Goal: Task Accomplishment & Management: Manage account settings

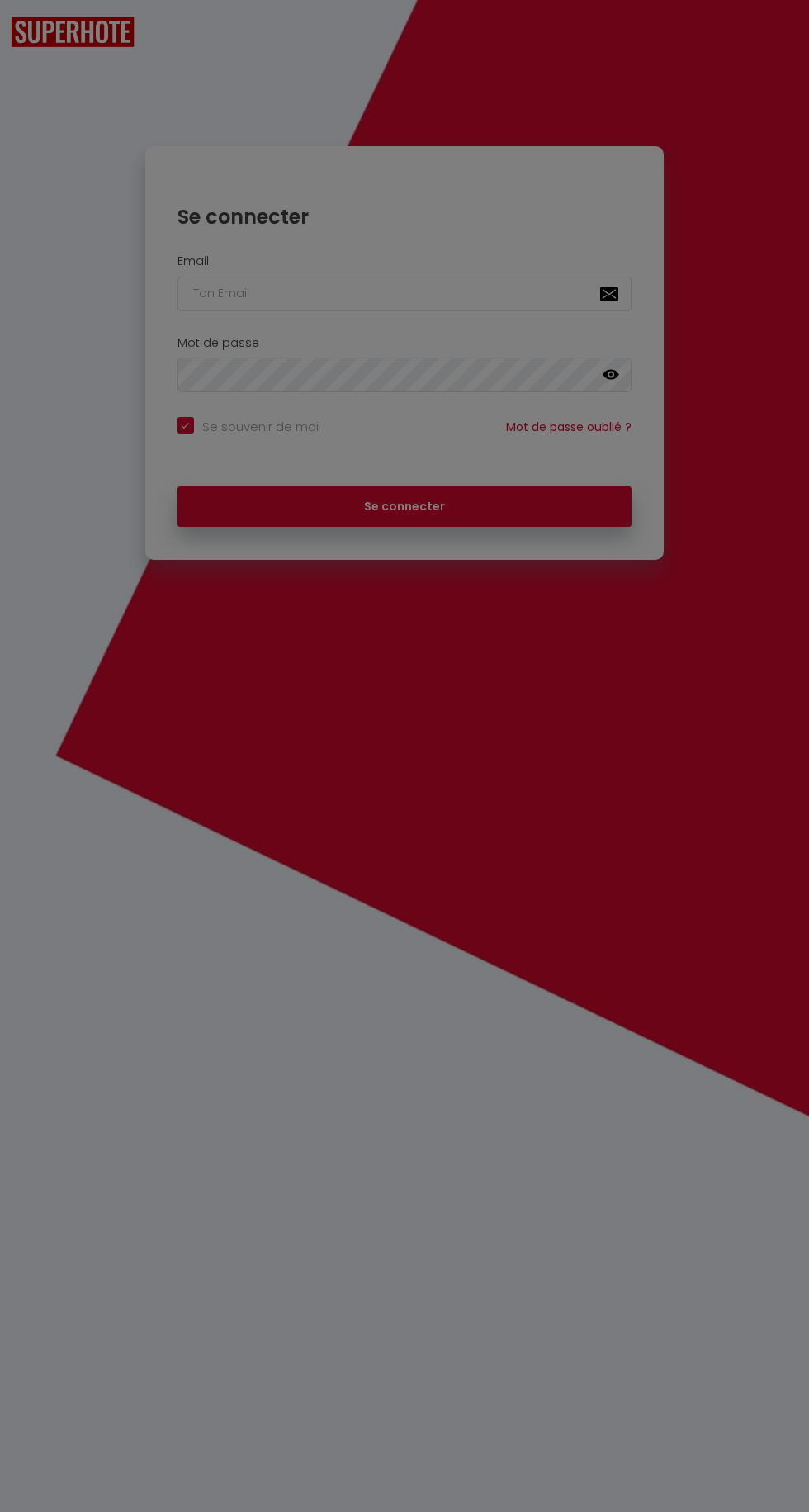
checkbox input "true"
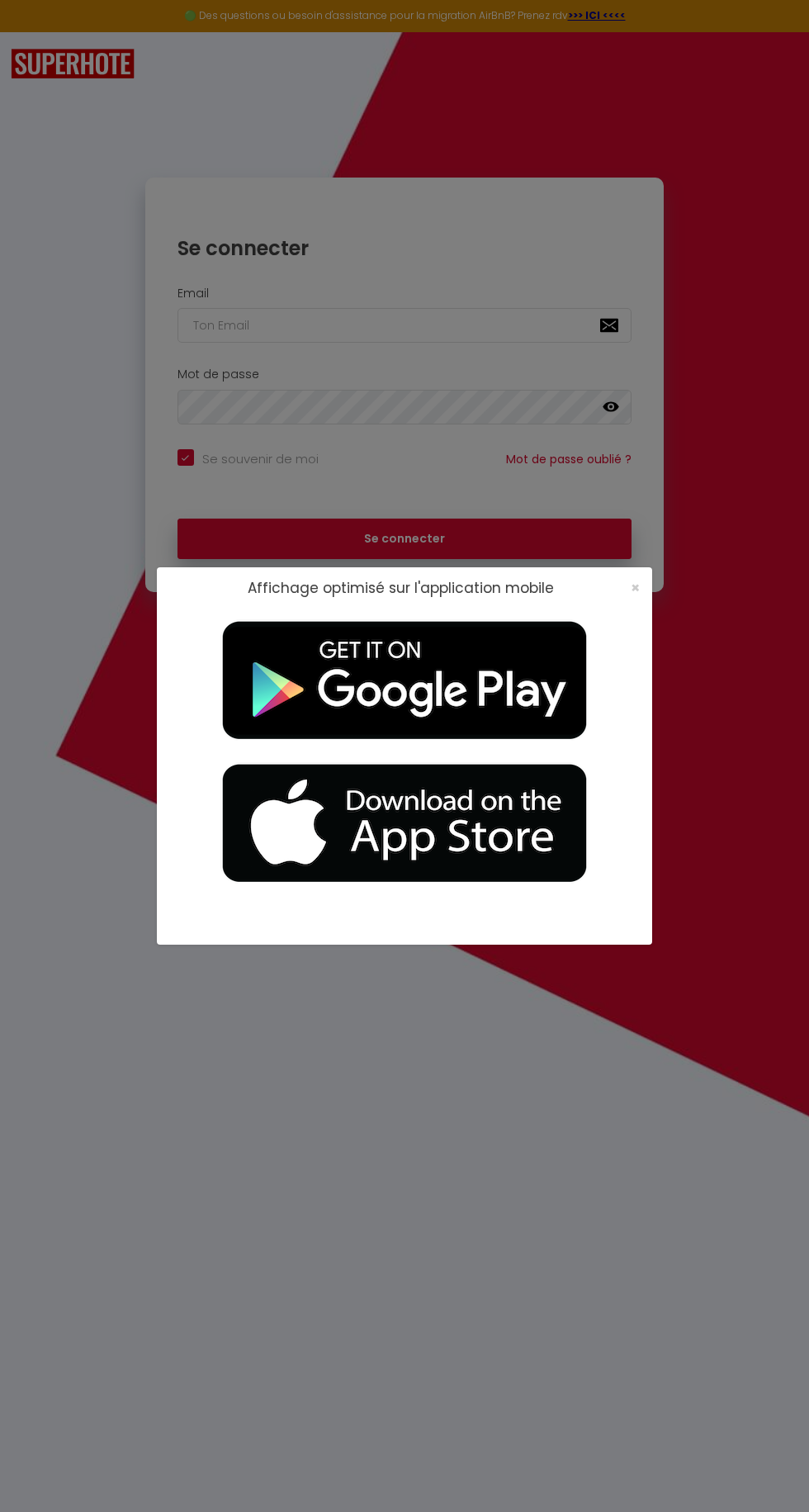
click at [647, 607] on div "Affichage optimisé sur l'application mobile ×" at bounding box center [404, 588] width 495 height 42
click at [639, 588] on span "×" at bounding box center [635, 587] width 9 height 20
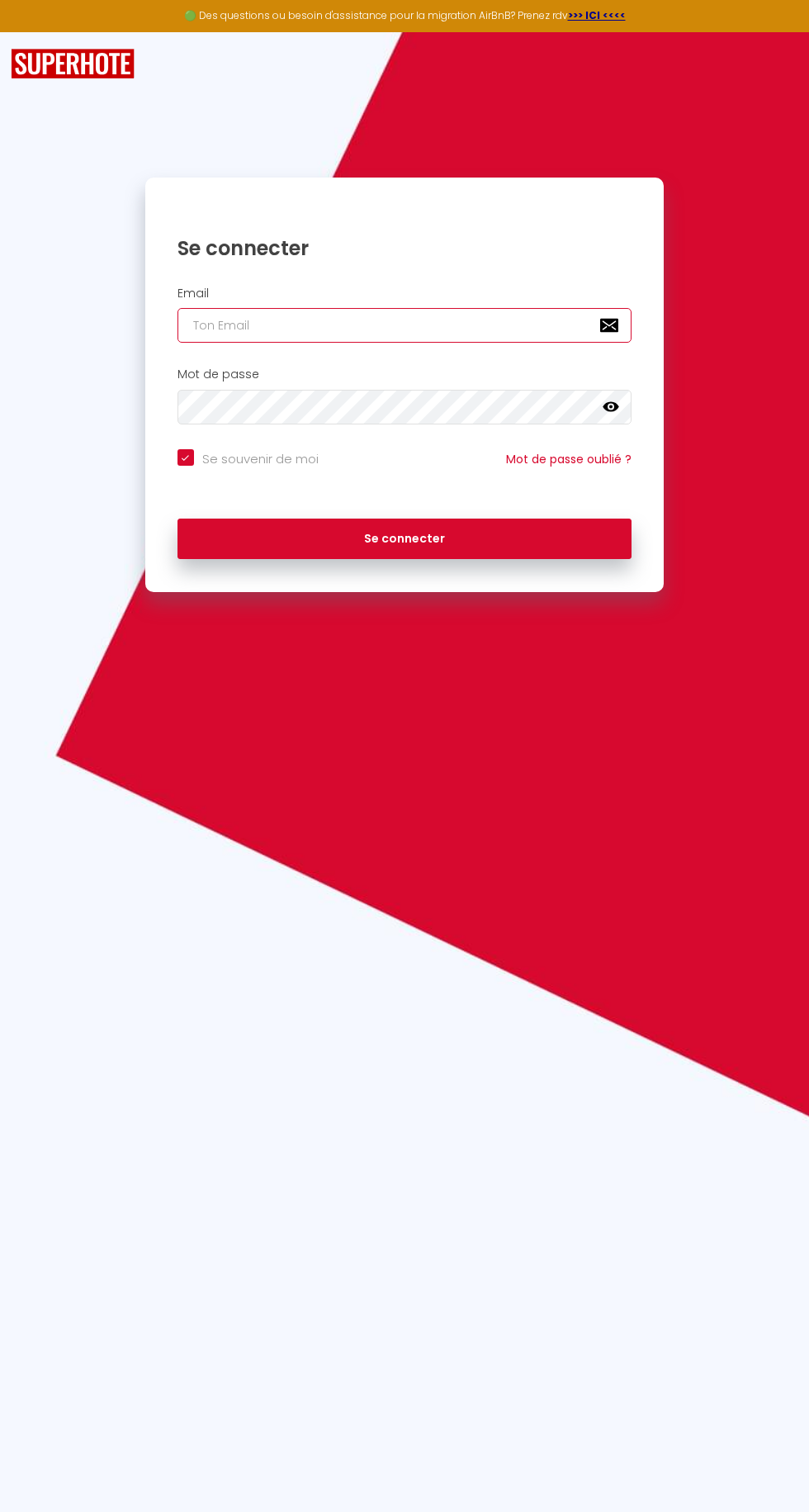
click at [488, 325] on input "email" at bounding box center [405, 325] width 455 height 35
type input "[EMAIL_ADDRESS][DOMAIN_NAME]"
click at [177, 518] on button "Se connecter" at bounding box center [405, 539] width 455 height 42
checkbox input "true"
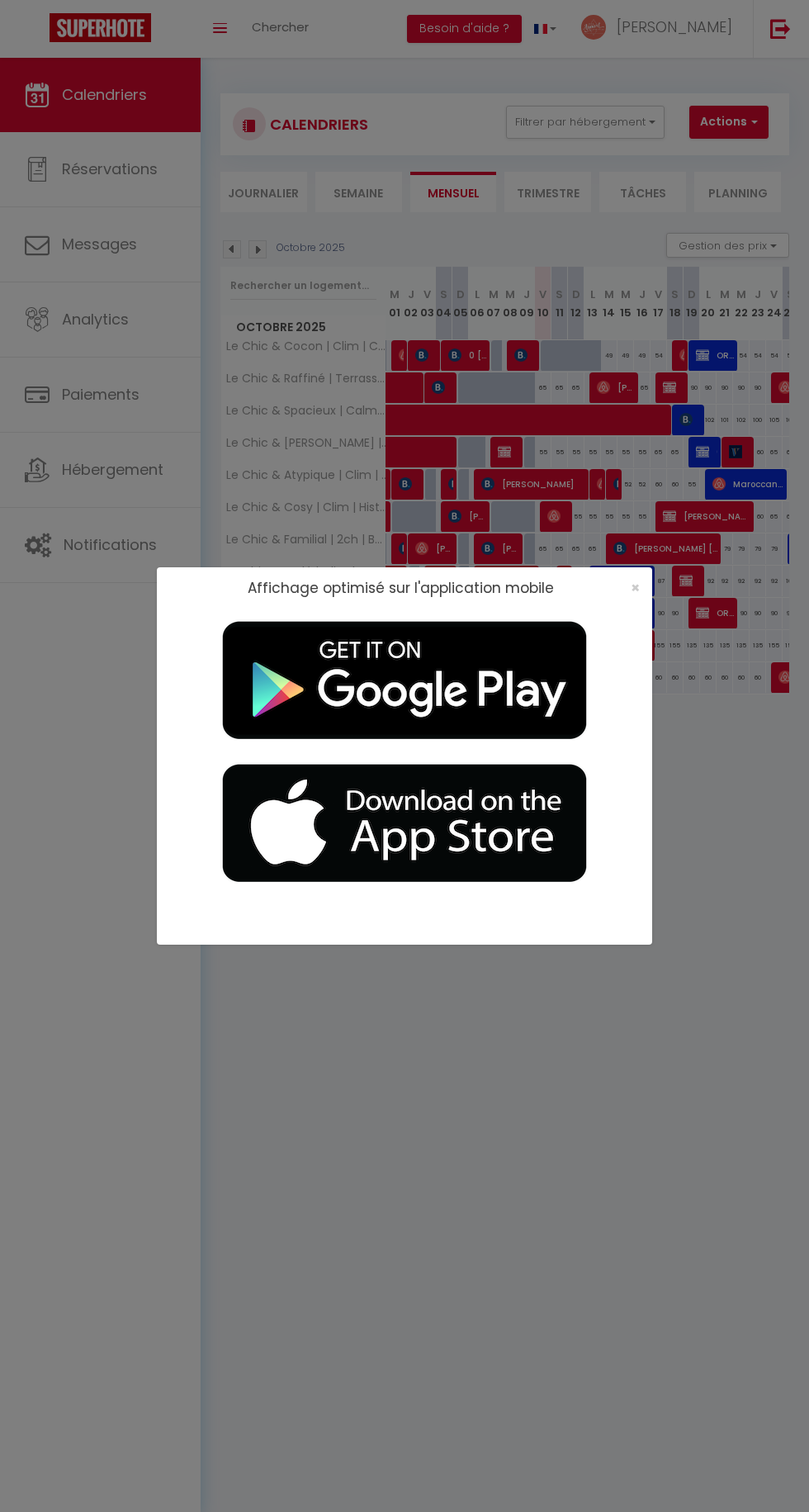
click at [673, 605] on div "Affichage optimisé sur l'application mobile ×" at bounding box center [404, 756] width 809 height 1512
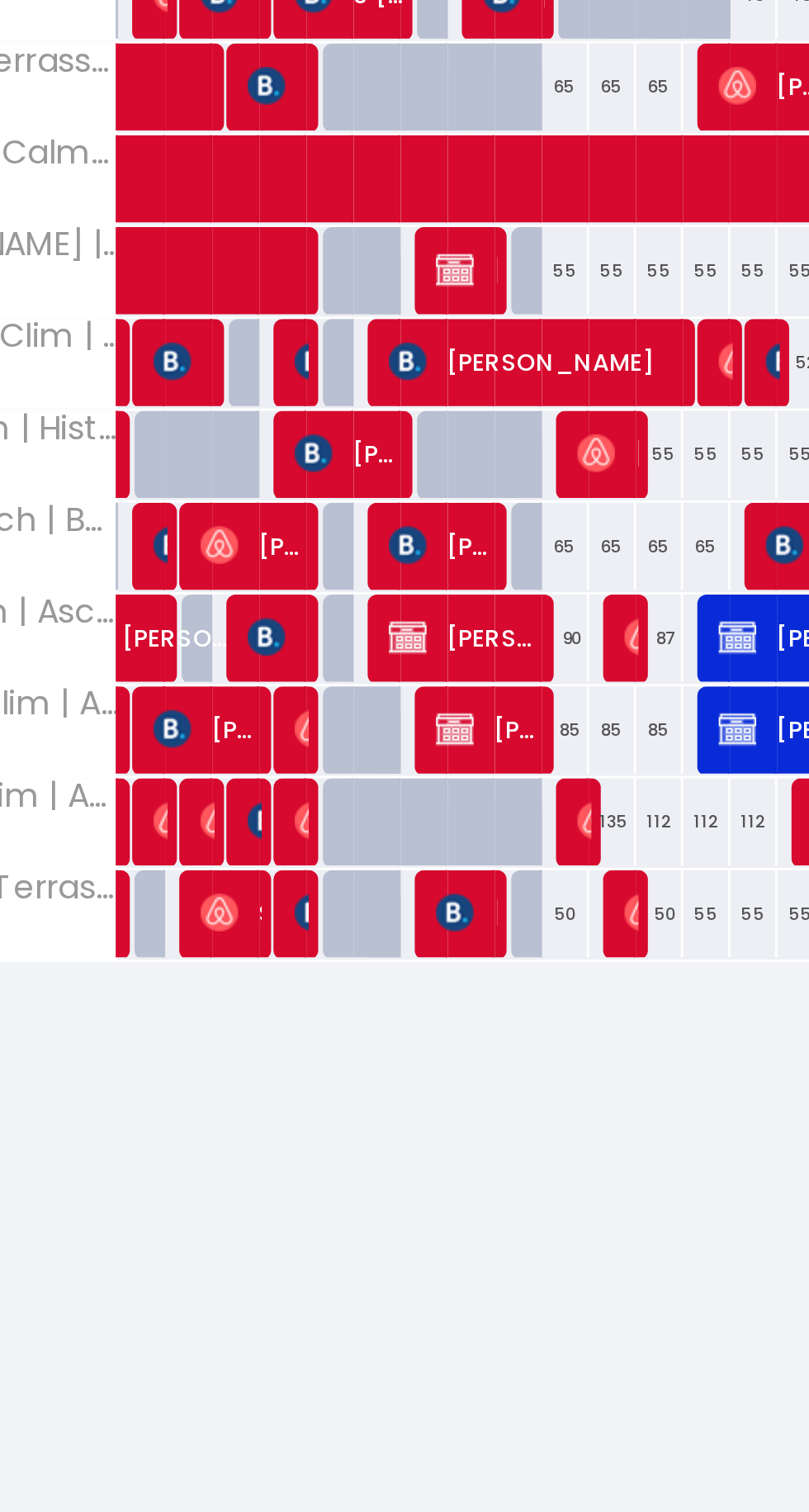
scroll to position [1, 0]
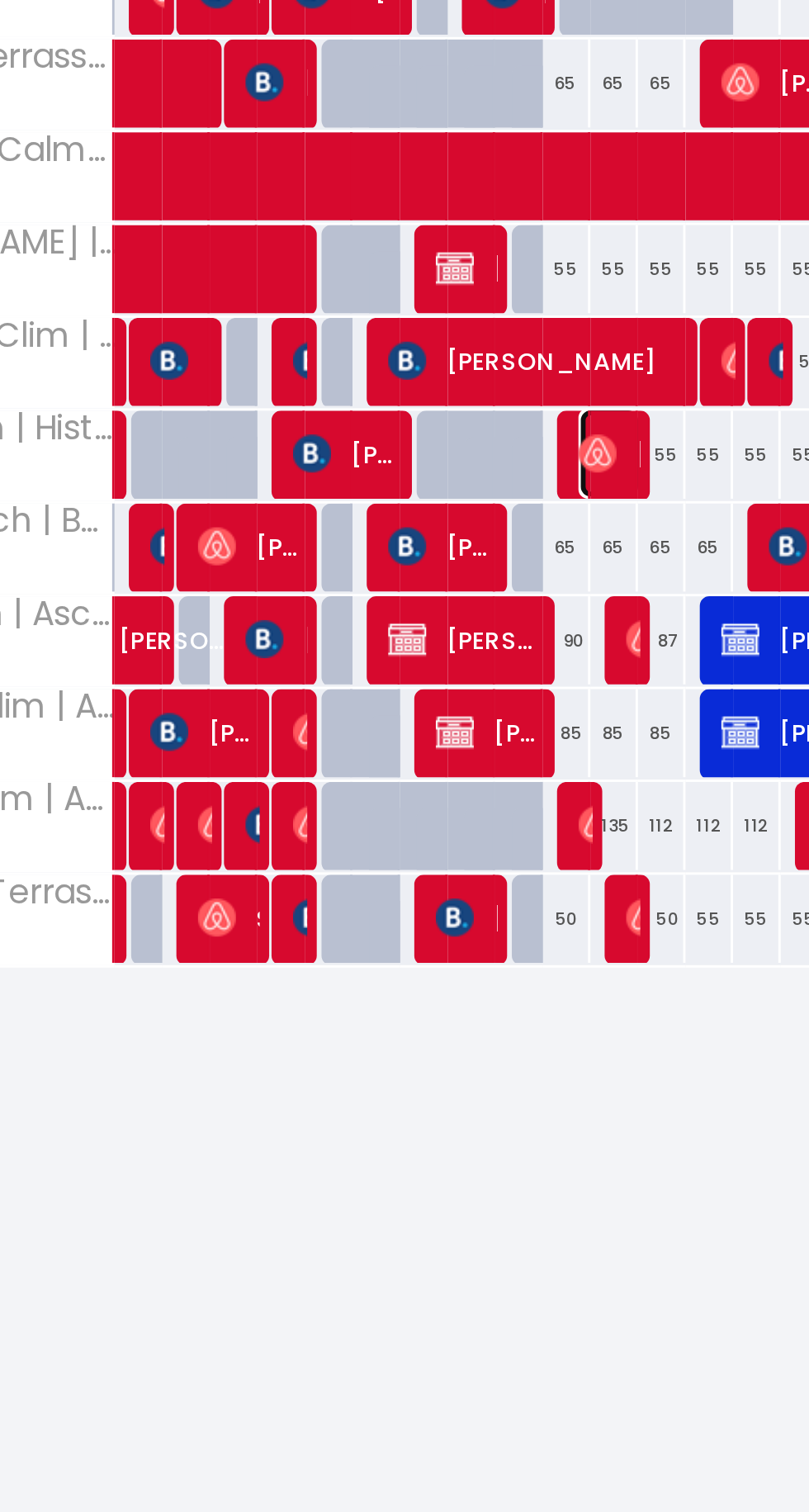
click at [559, 509] on img at bounding box center [554, 515] width 14 height 14
select select "OK"
select select "0"
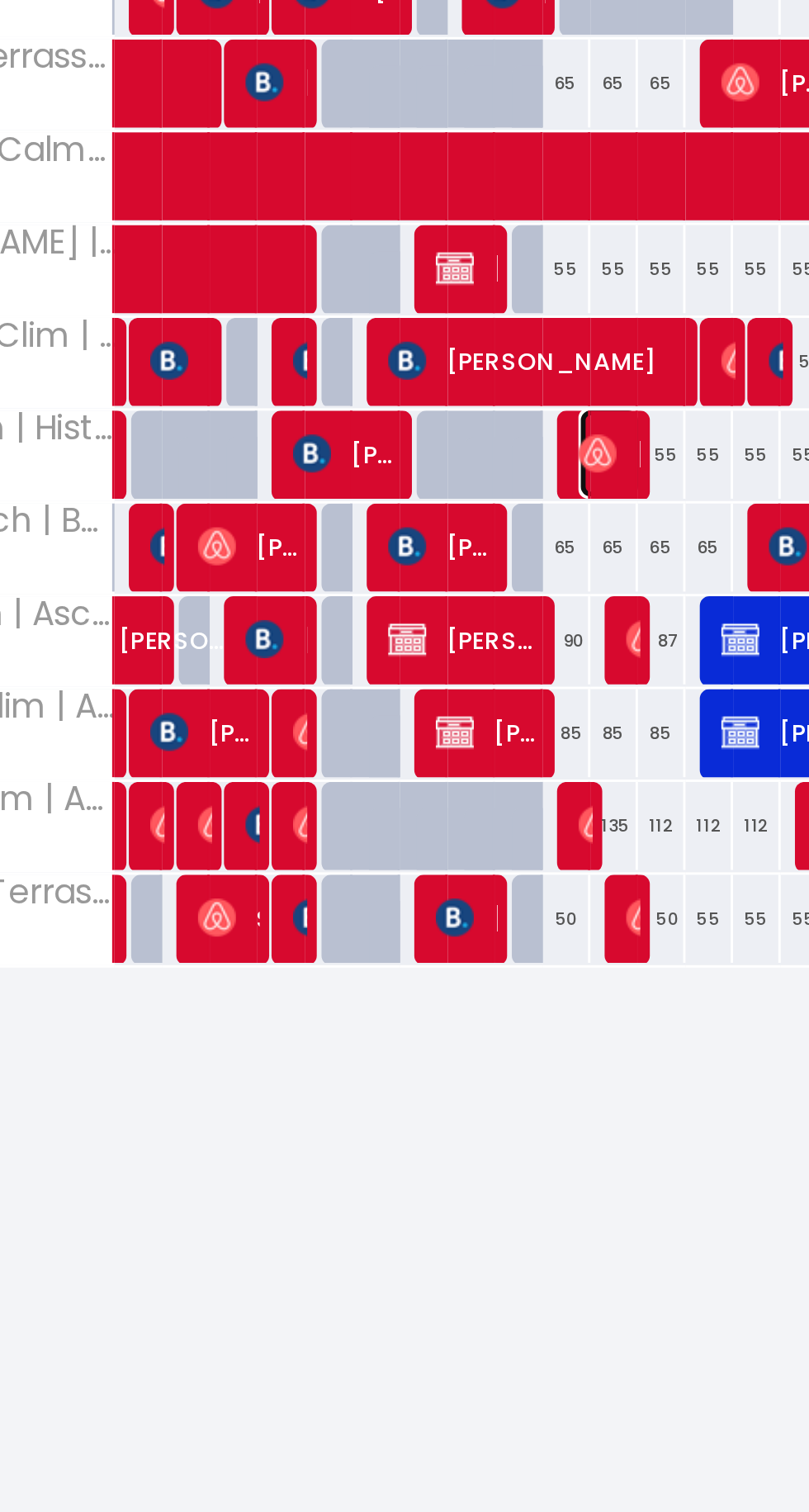
select select "1"
select select
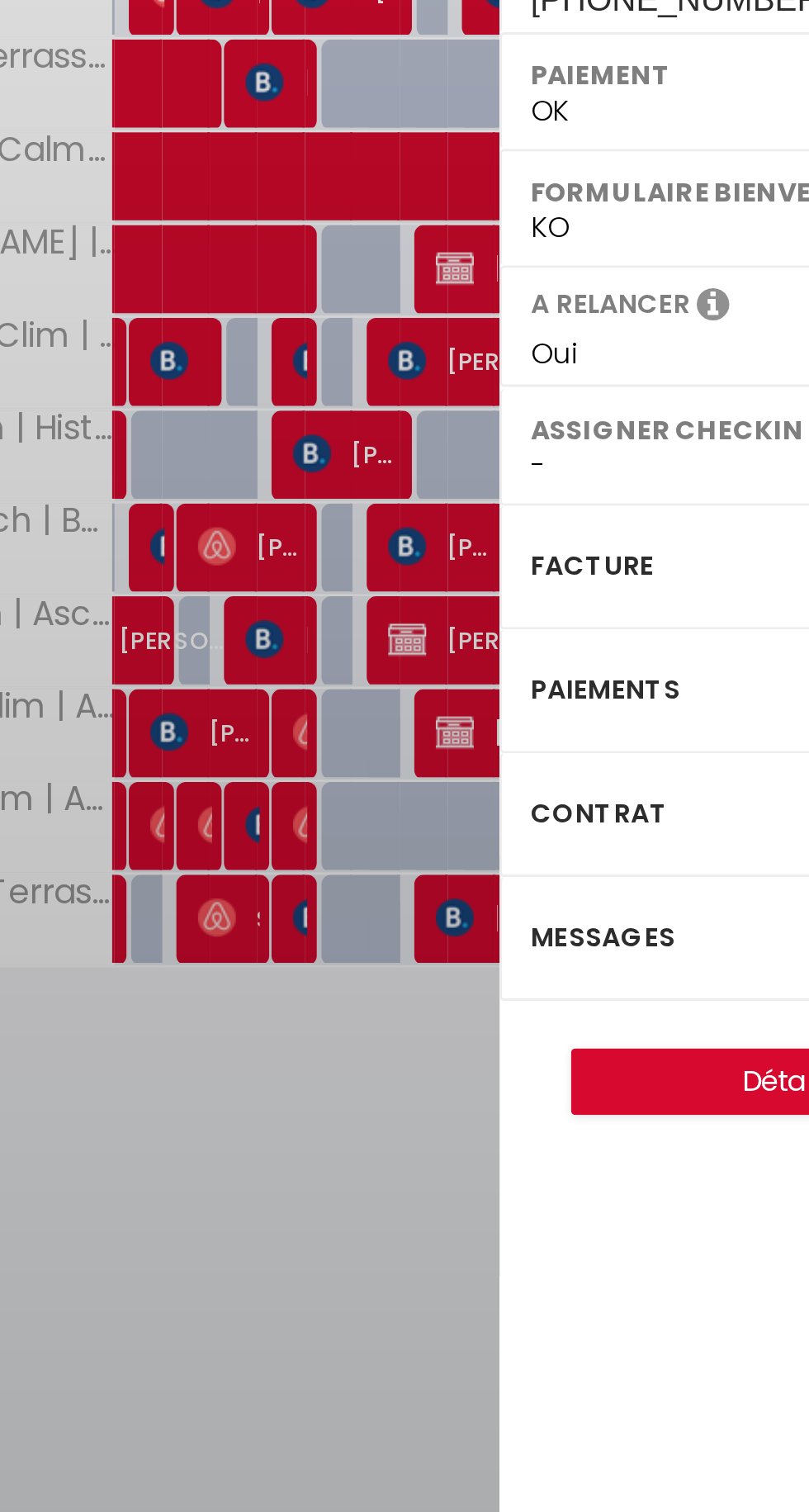
select select "38919"
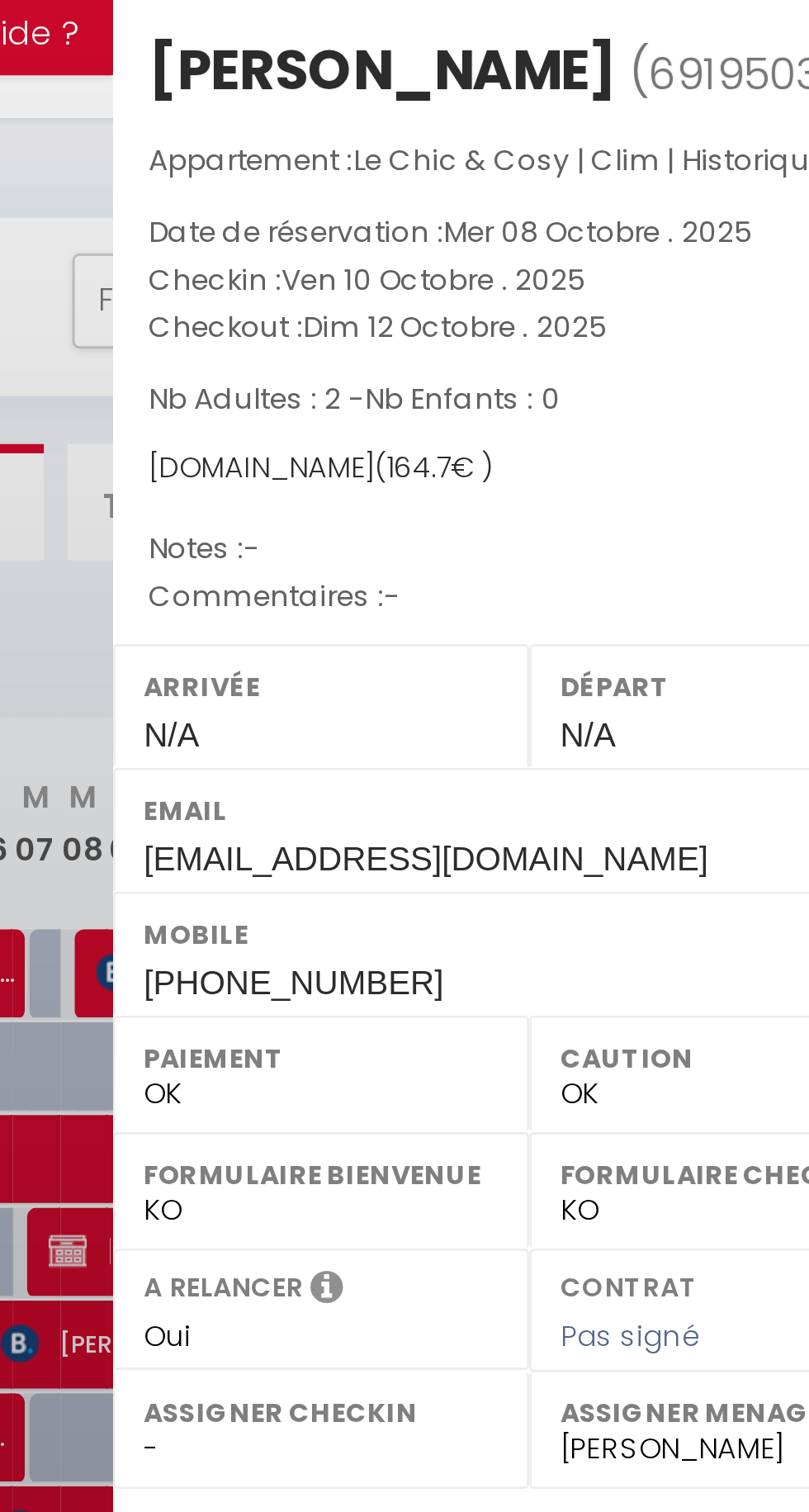
scroll to position [0, 0]
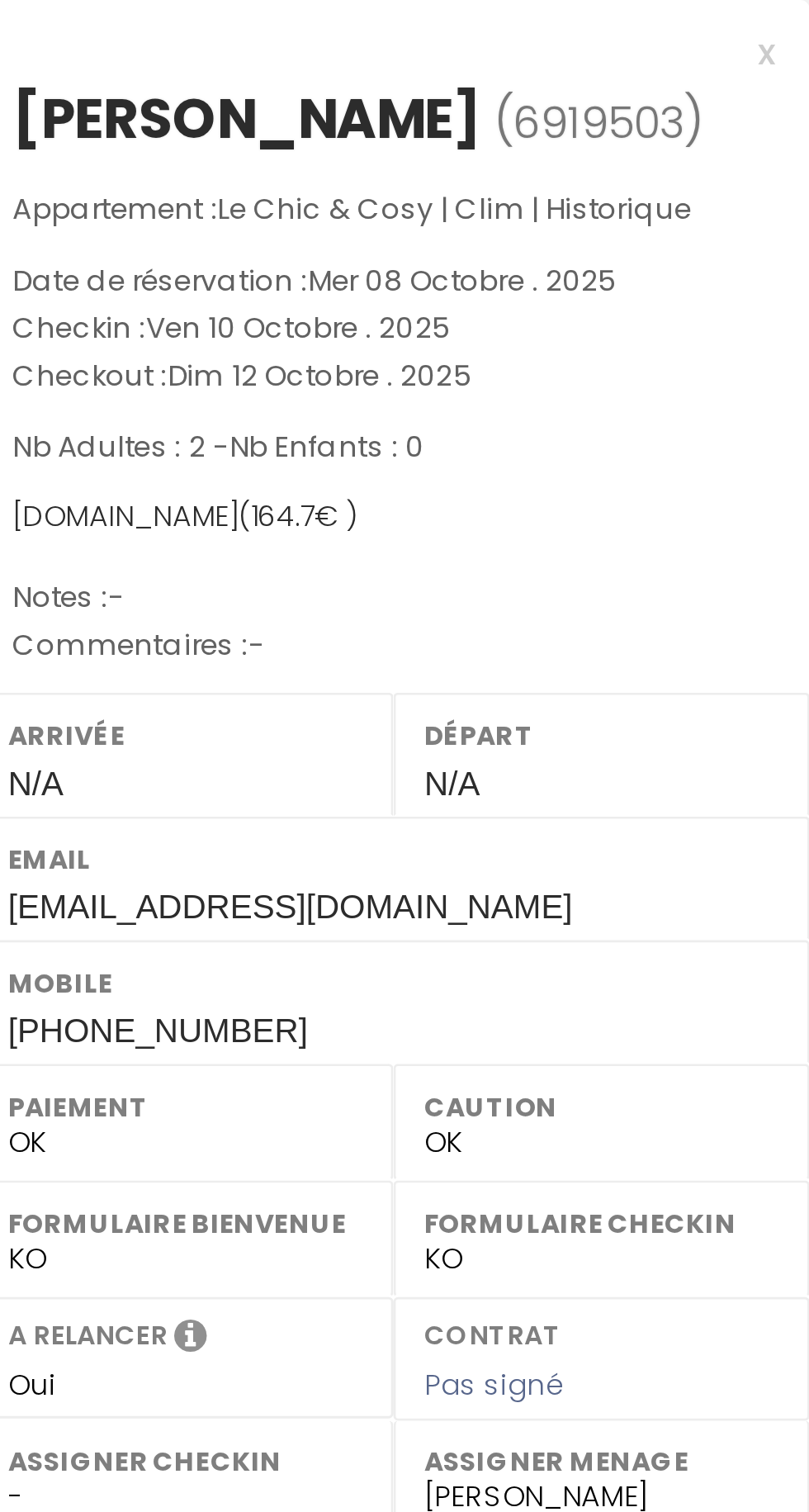
click at [789, 21] on div "x" at bounding box center [659, 18] width 277 height 19
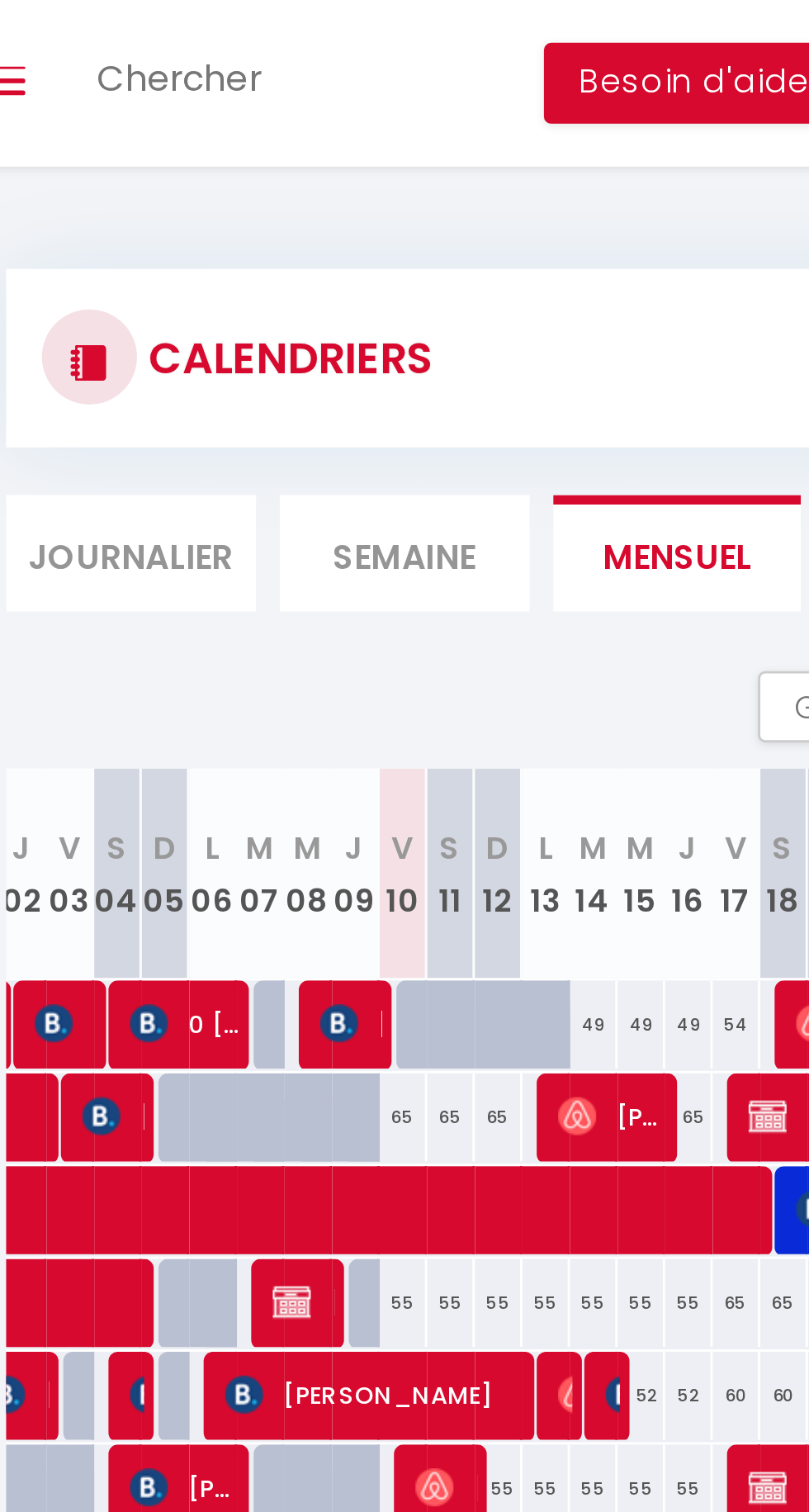
scroll to position [0, 186]
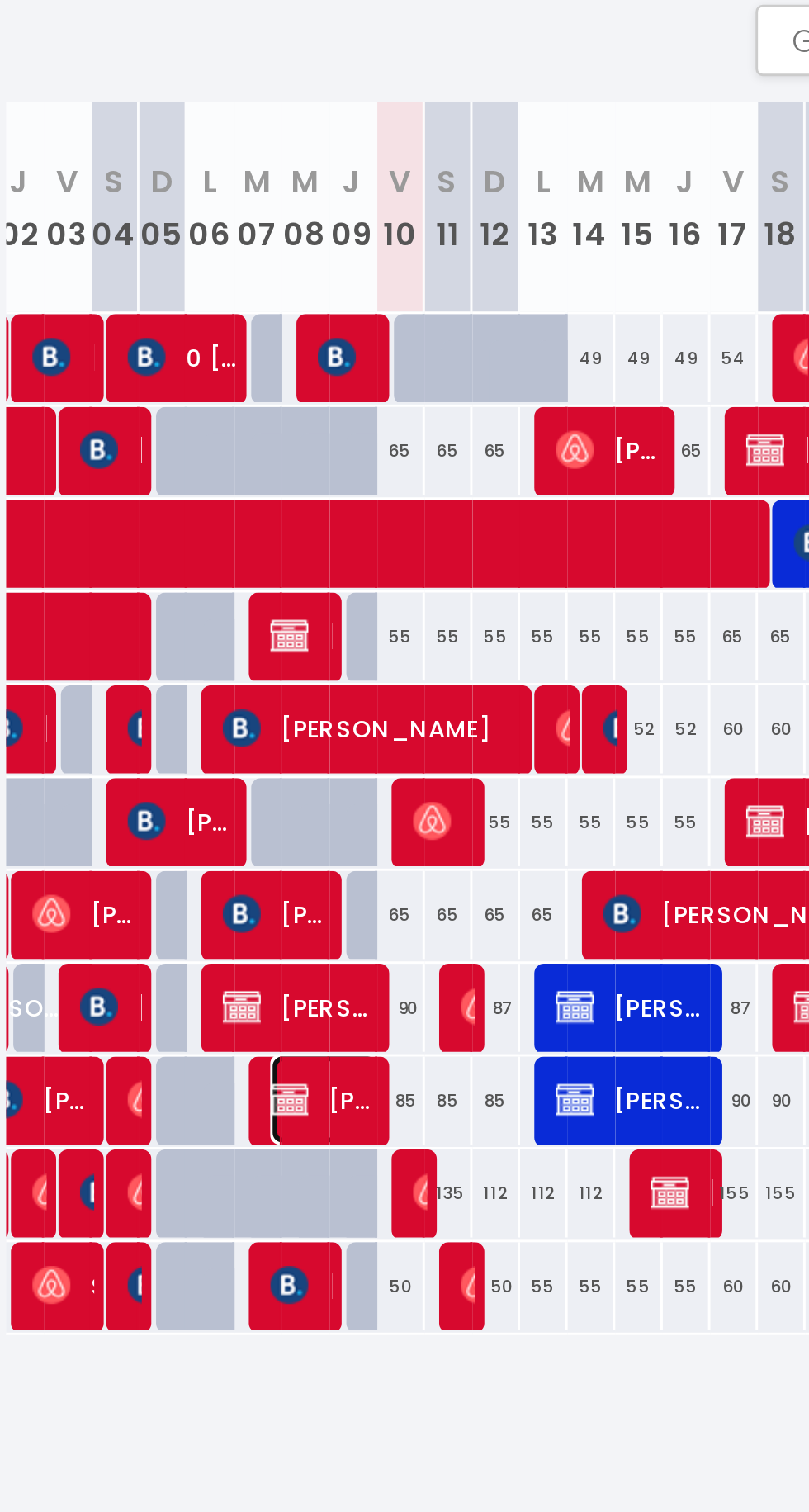
click at [327, 607] on span "[PERSON_NAME] [PERSON_NAME]" at bounding box center [331, 612] width 39 height 31
select select "KO"
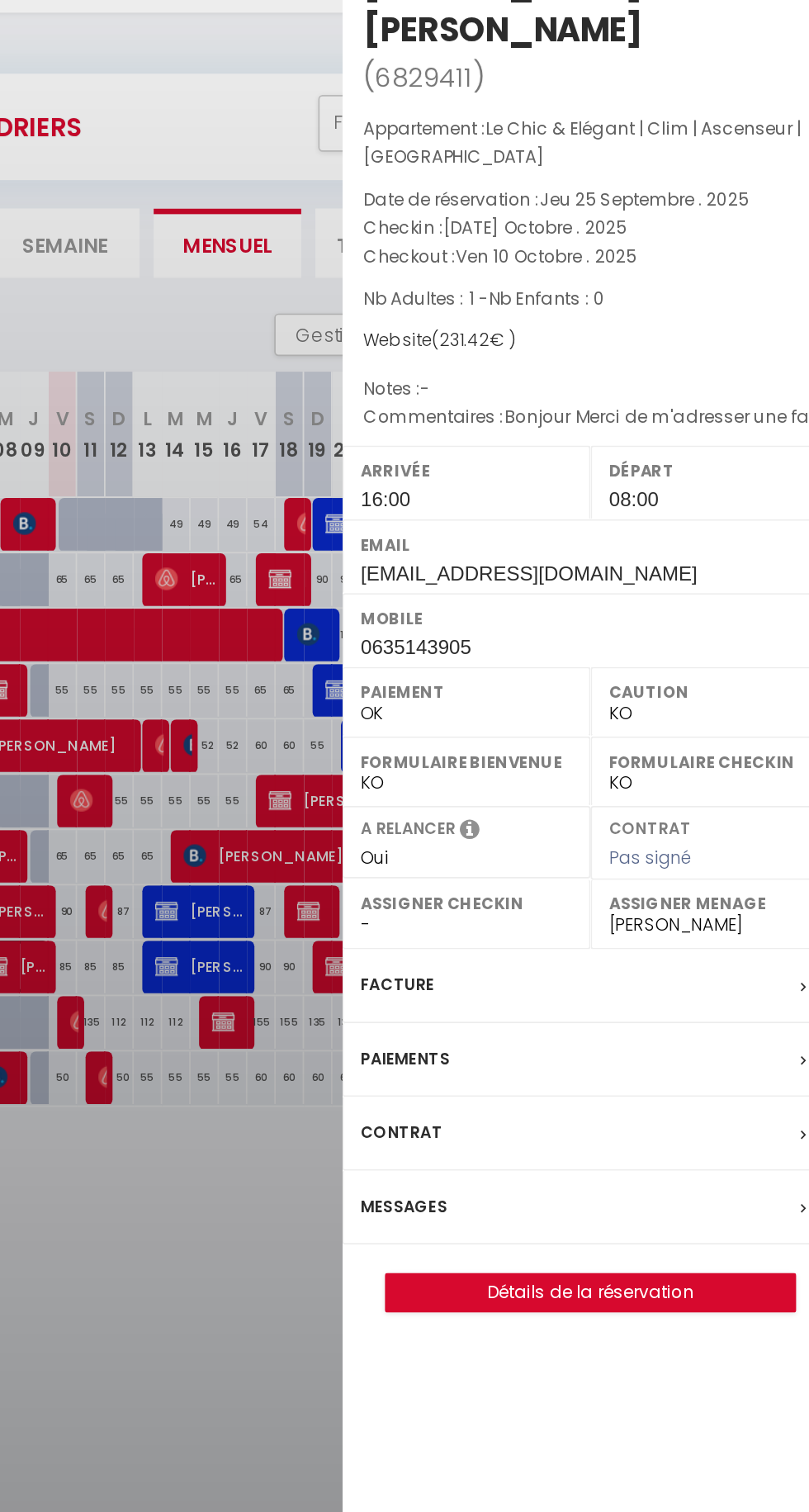
scroll to position [0, 0]
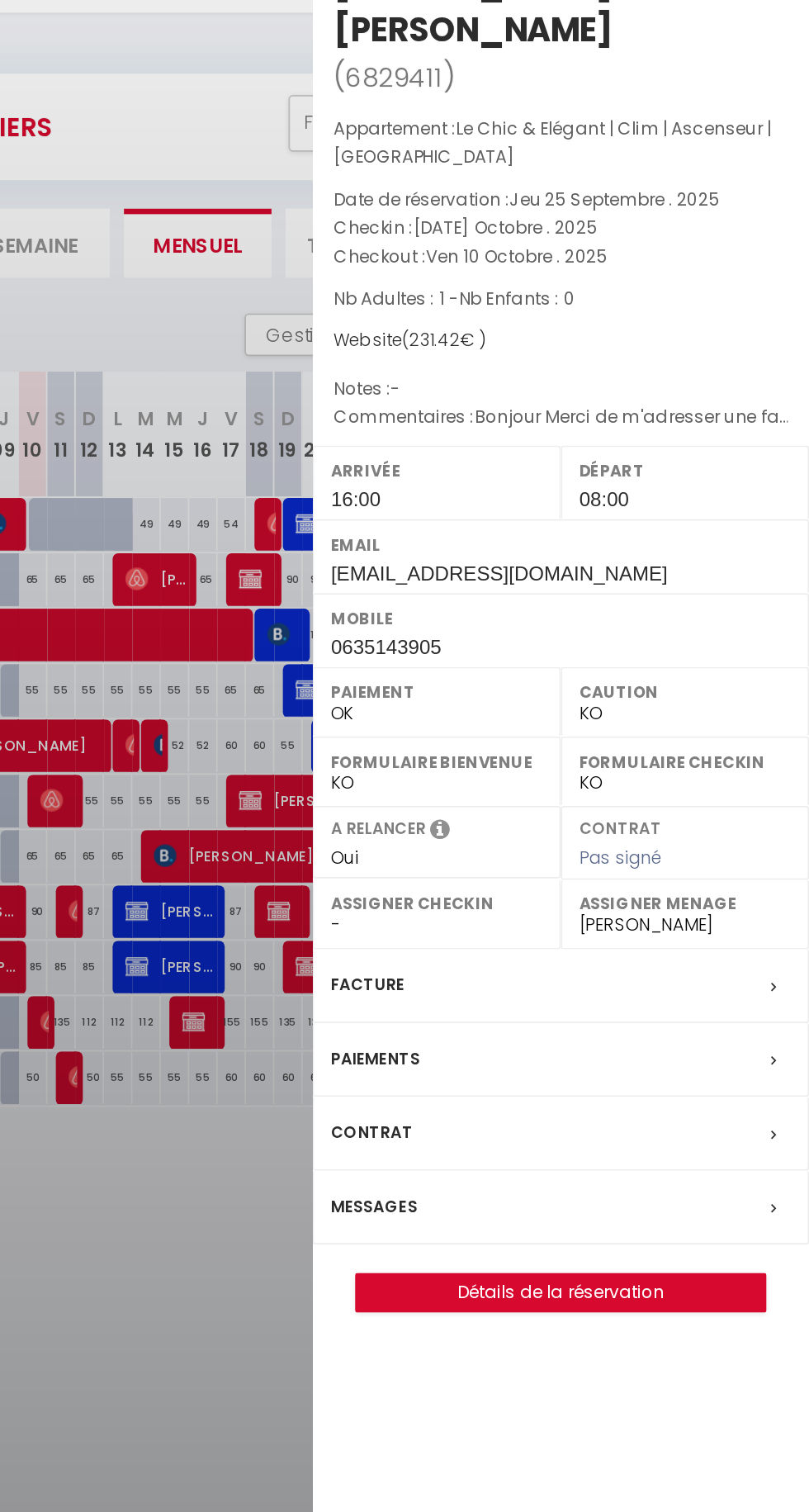
click at [803, 602] on div "Facture" at bounding box center [665, 624] width 289 height 43
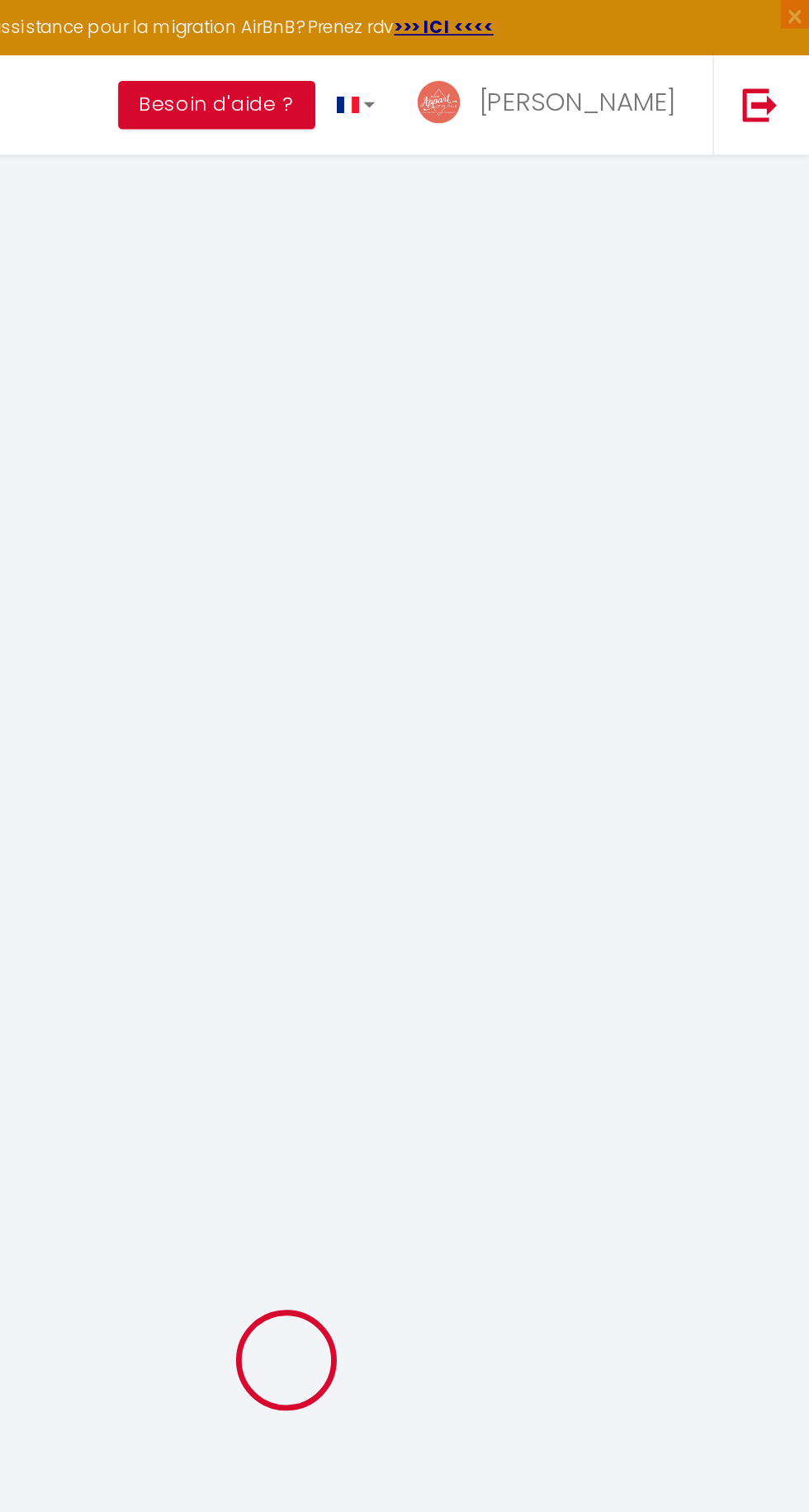
select select
checkbox input "false"
type textarea "Bonjour Merci de m'adresser une facture au nom de SELARL DU [PERSON_NAME] 1596 …"
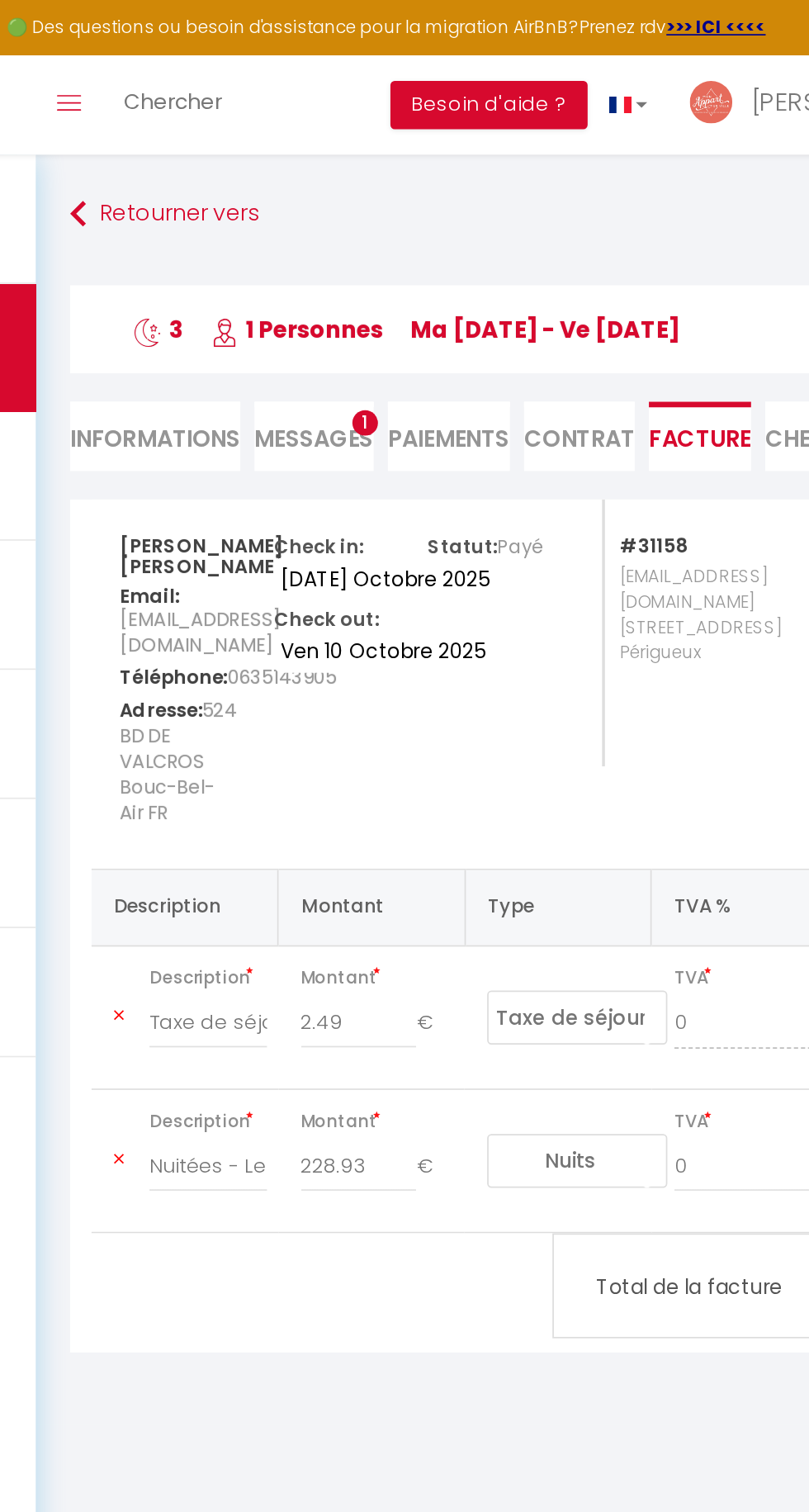
click at [294, 450] on span "524 BD DE VALCROS Bouc-Bel-Air FR" at bounding box center [283, 443] width 69 height 83
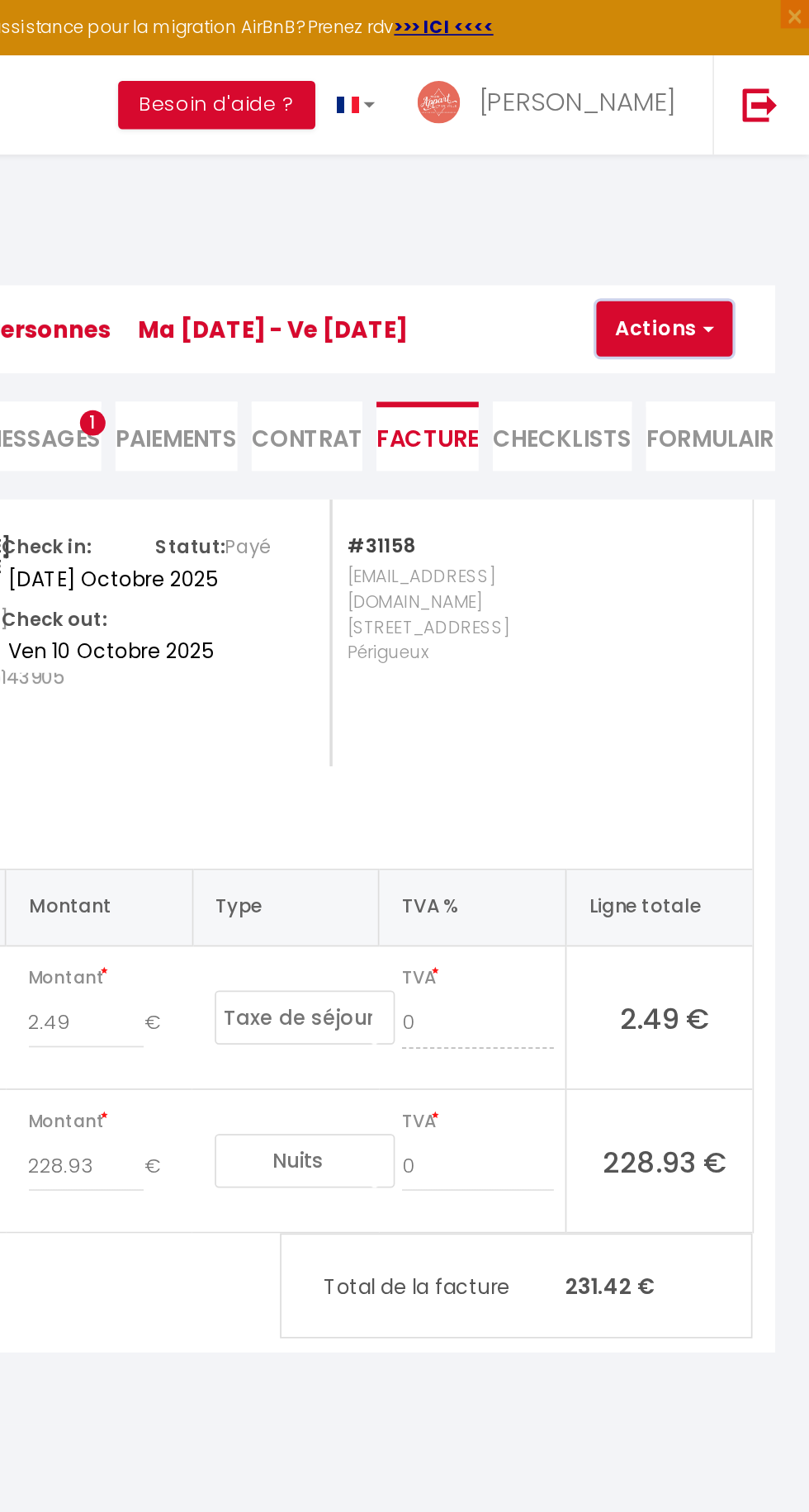
click at [751, 193] on span "button" at bounding box center [748, 191] width 10 height 15
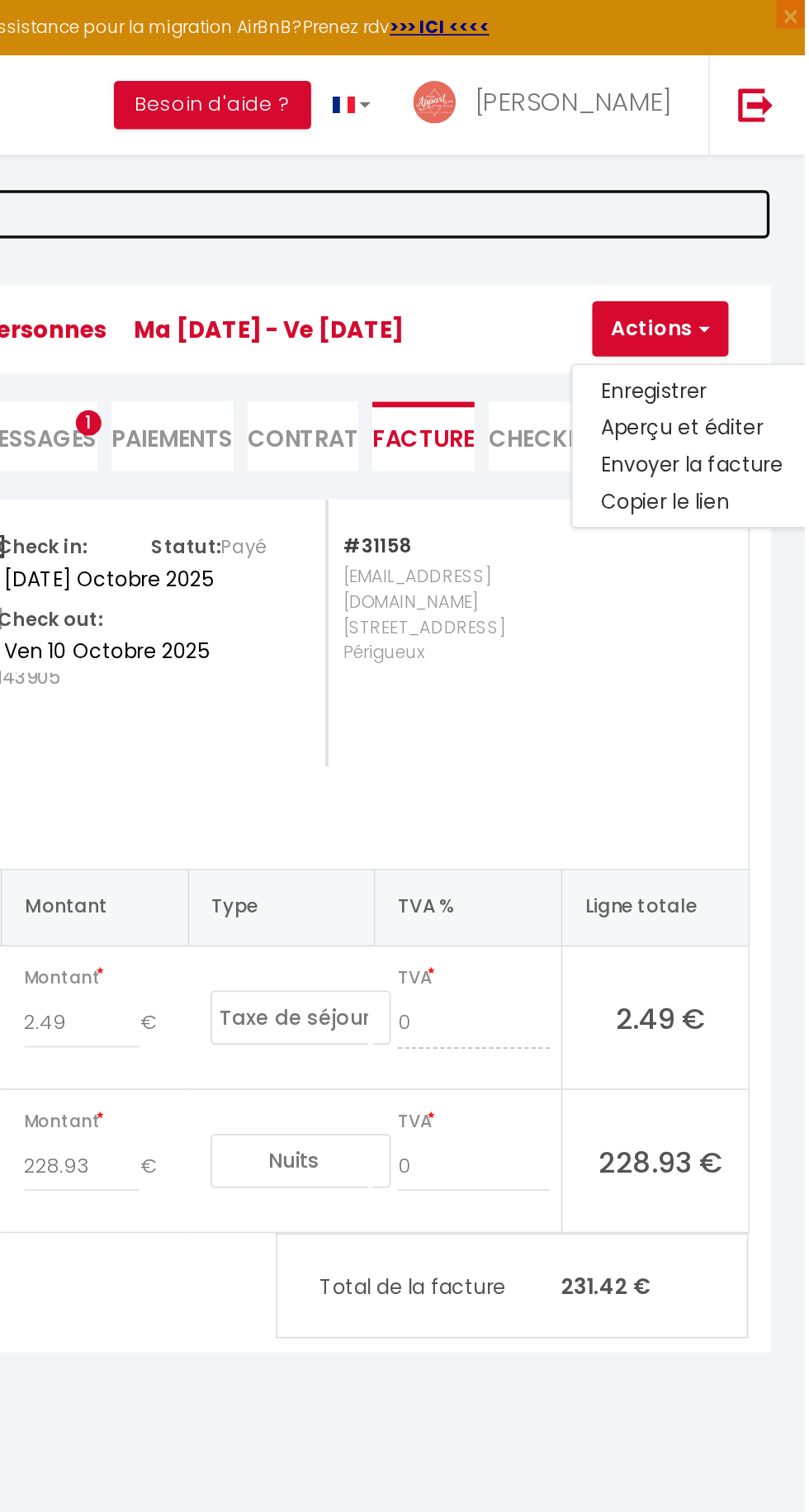
click at [645, 126] on link "Retourner vers" at bounding box center [505, 124] width 569 height 30
